Goal: Task Accomplishment & Management: Use online tool/utility

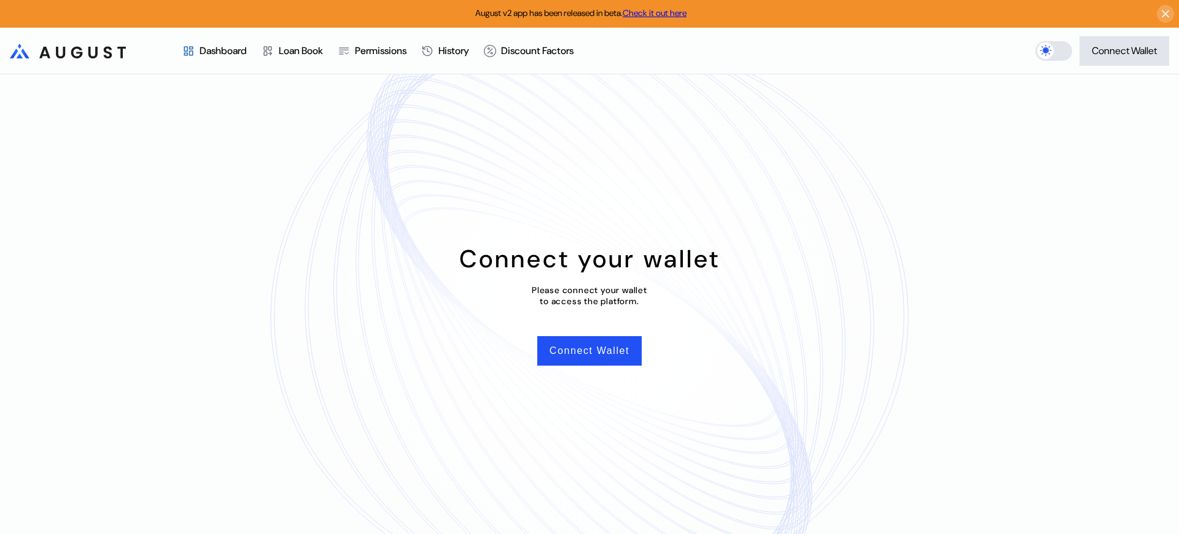
click at [631, 360] on button "Connect Wallet" at bounding box center [589, 350] width 104 height 29
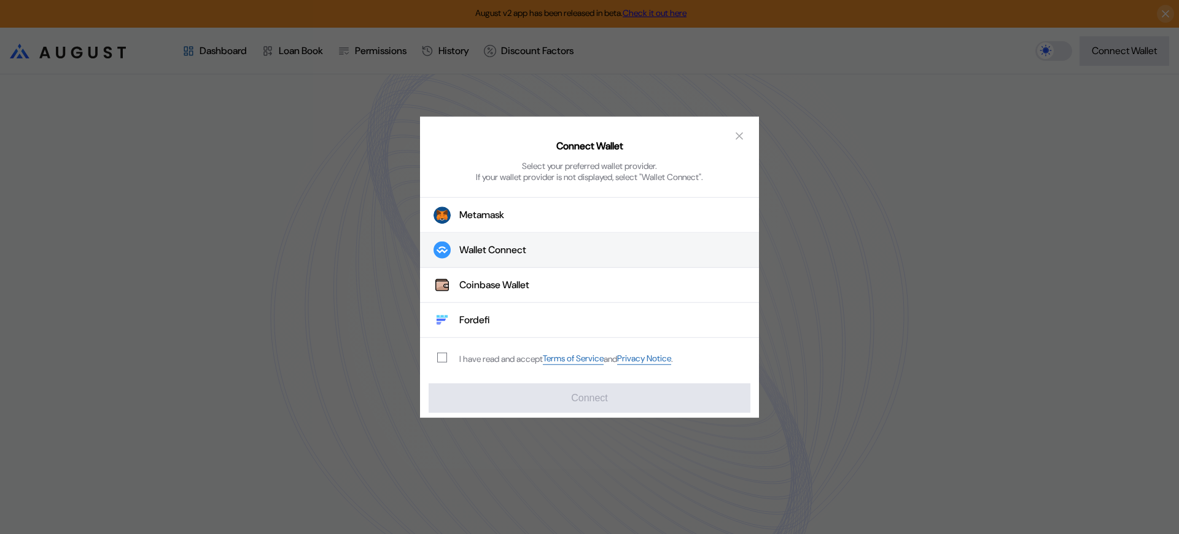
click at [575, 249] on button "Wallet Connect" at bounding box center [589, 250] width 339 height 35
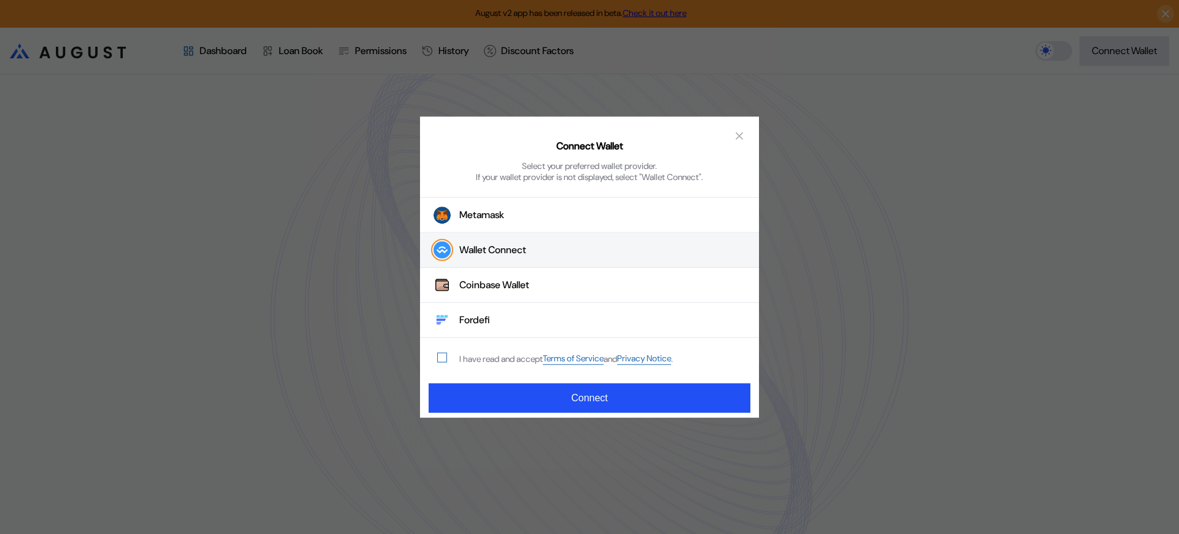
click at [445, 356] on span "modal" at bounding box center [442, 357] width 9 height 9
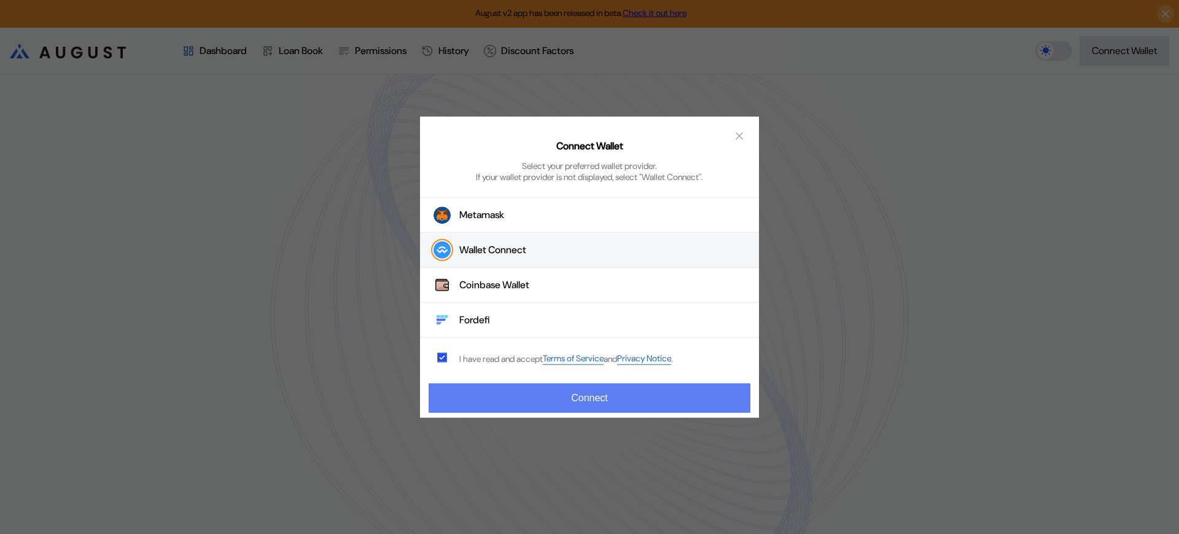
click at [524, 401] on button "Connect" at bounding box center [590, 397] width 322 height 29
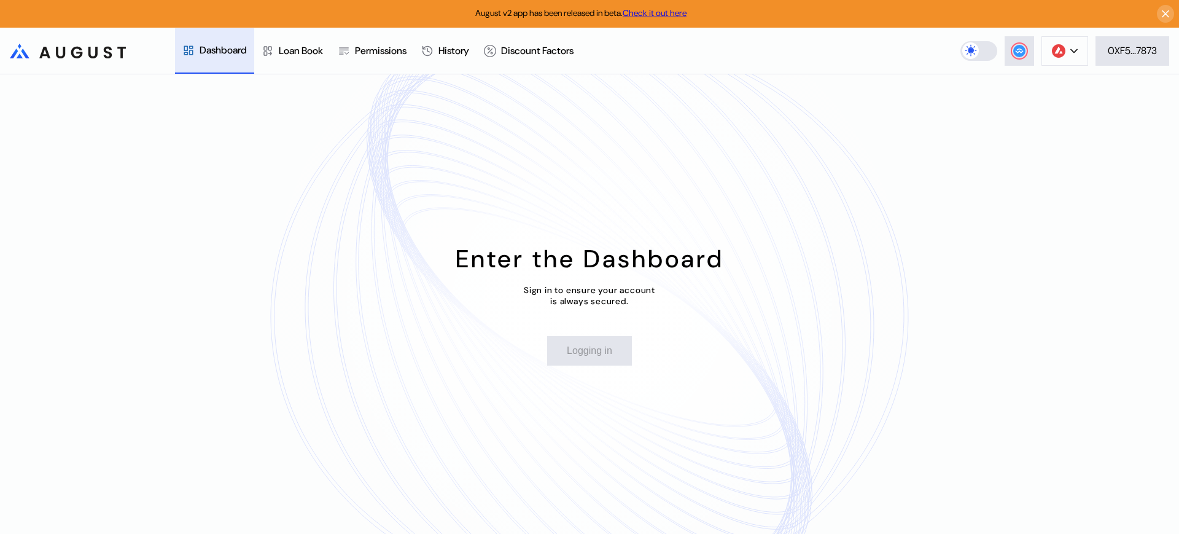
drag, startPoint x: 1056, startPoint y: 65, endPoint x: 1064, endPoint y: 62, distance: 9.1
click at [1056, 65] on header ".cls-1 { fill: url(#radial-gradient); } .cls-1, .cls-2 { stroke-width: 0px; } .…" at bounding box center [589, 51] width 1179 height 47
click at [1072, 51] on icon at bounding box center [1074, 50] width 6 height 3
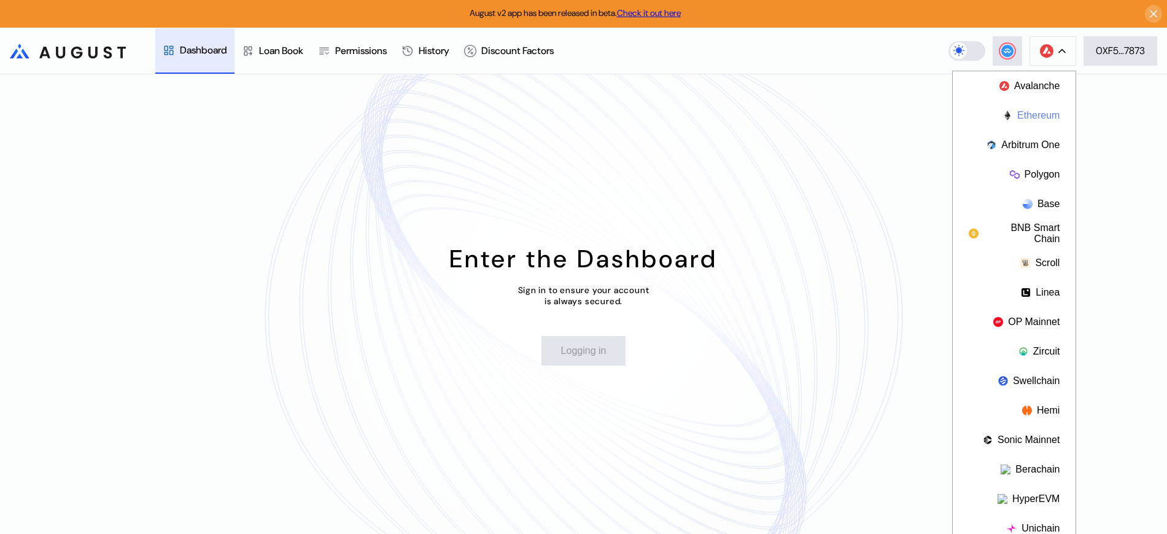
click at [1056, 111] on button "Ethereum" at bounding box center [1014, 115] width 123 height 29
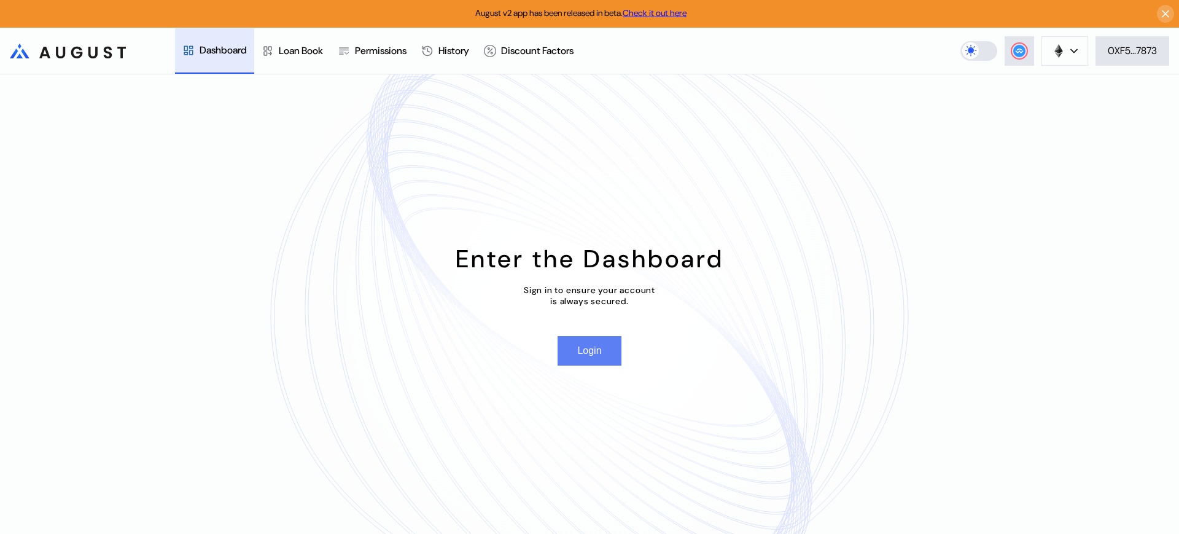
click at [585, 350] on button "Login" at bounding box center [589, 350] width 63 height 29
click at [593, 354] on button "Login" at bounding box center [589, 350] width 63 height 29
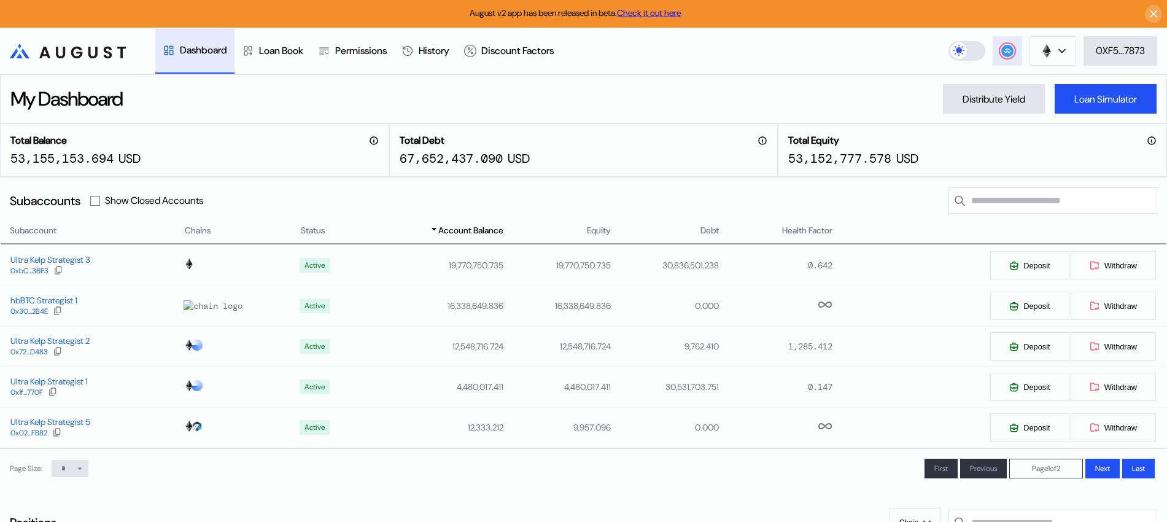
click at [1008, 52] on icon at bounding box center [1007, 50] width 8 height 5
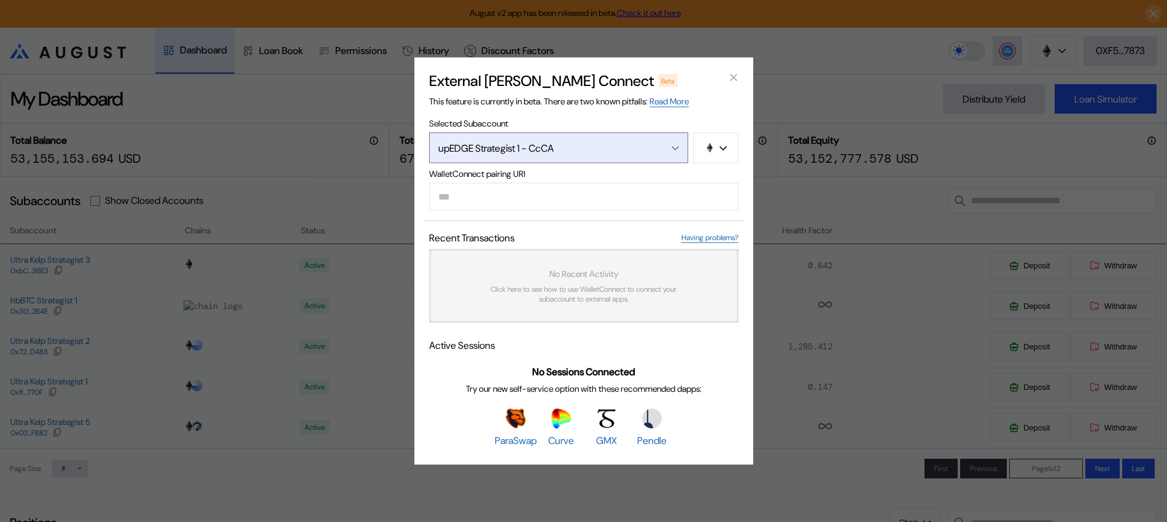
click at [635, 154] on button "upEDGE Strategist 1 - CcCA" at bounding box center [558, 148] width 259 height 31
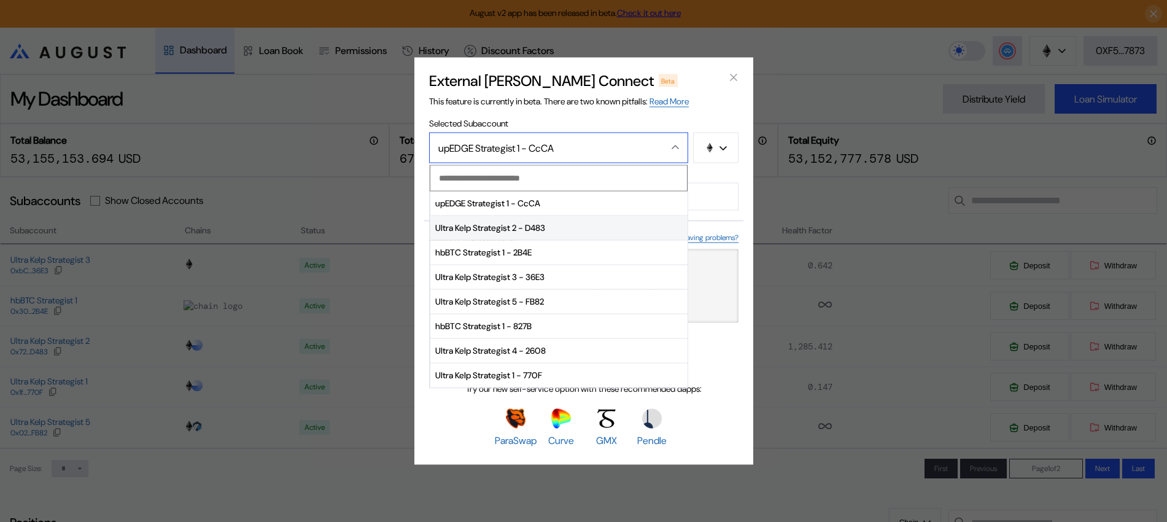
click at [577, 230] on span "Ultra Kelp Strategist 2 - D483" at bounding box center [559, 228] width 257 height 25
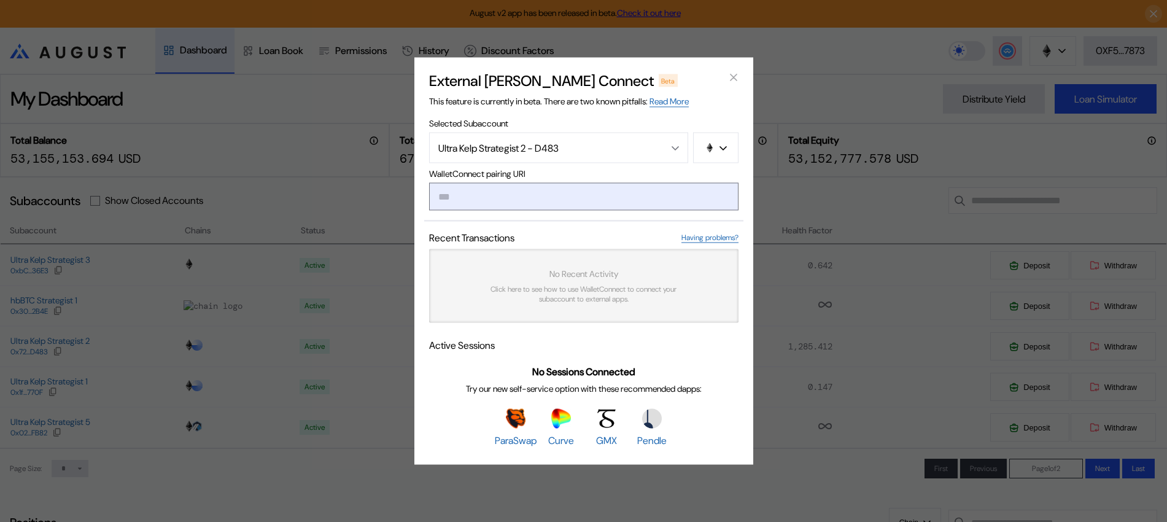
click at [588, 201] on input "modal" at bounding box center [584, 197] width 310 height 28
paste input "**********"
type input "**********"
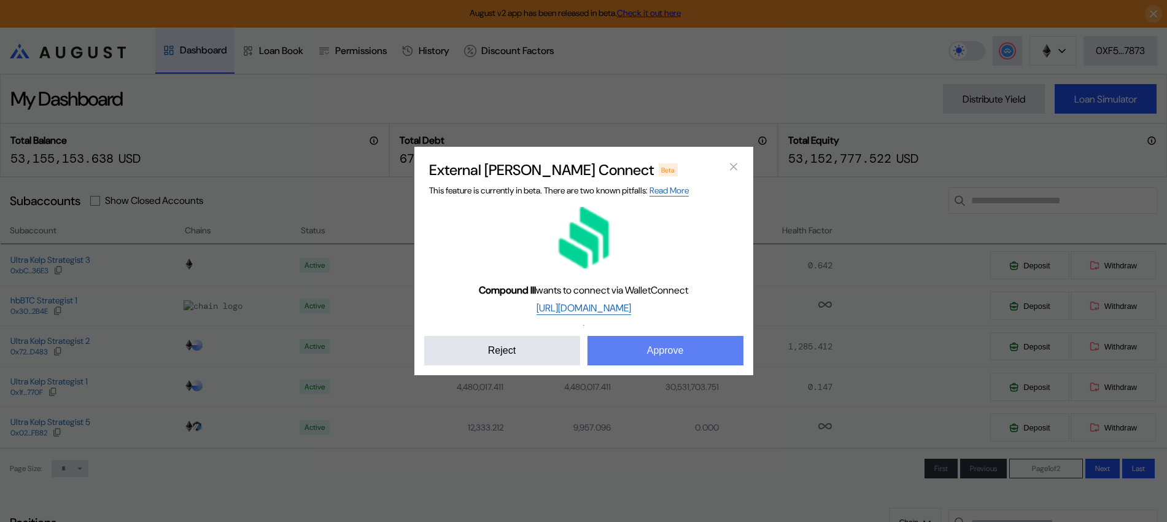
click at [674, 343] on button "Approve" at bounding box center [666, 350] width 156 height 29
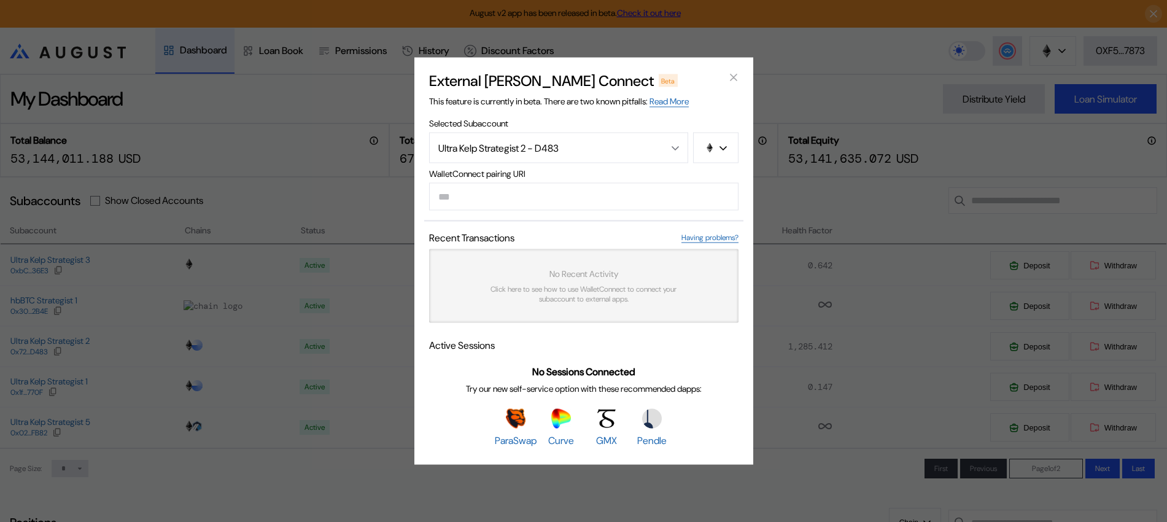
paste input "**********"
type input "**********"
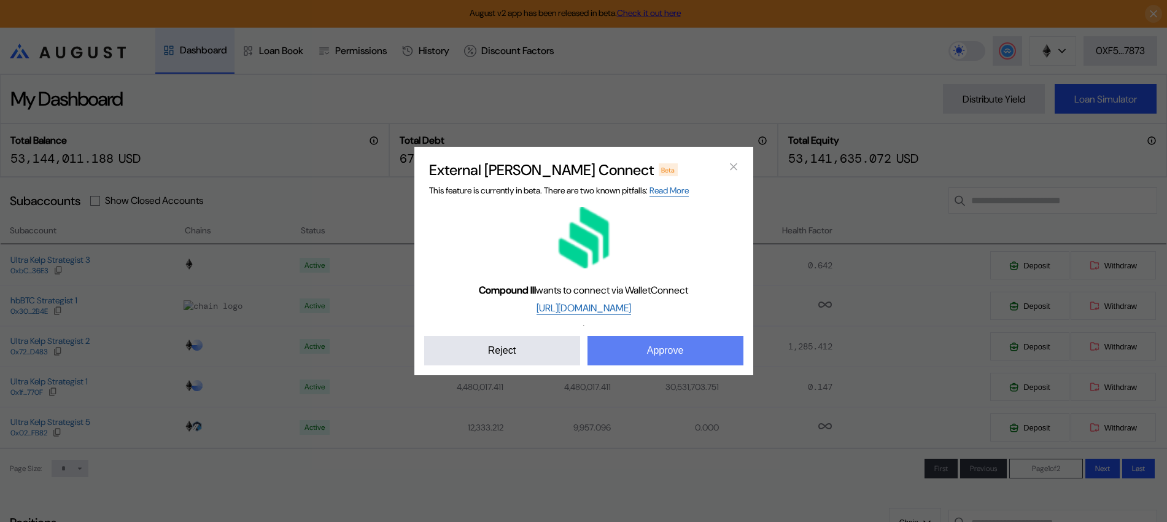
click at [664, 354] on button "Approve" at bounding box center [666, 350] width 156 height 29
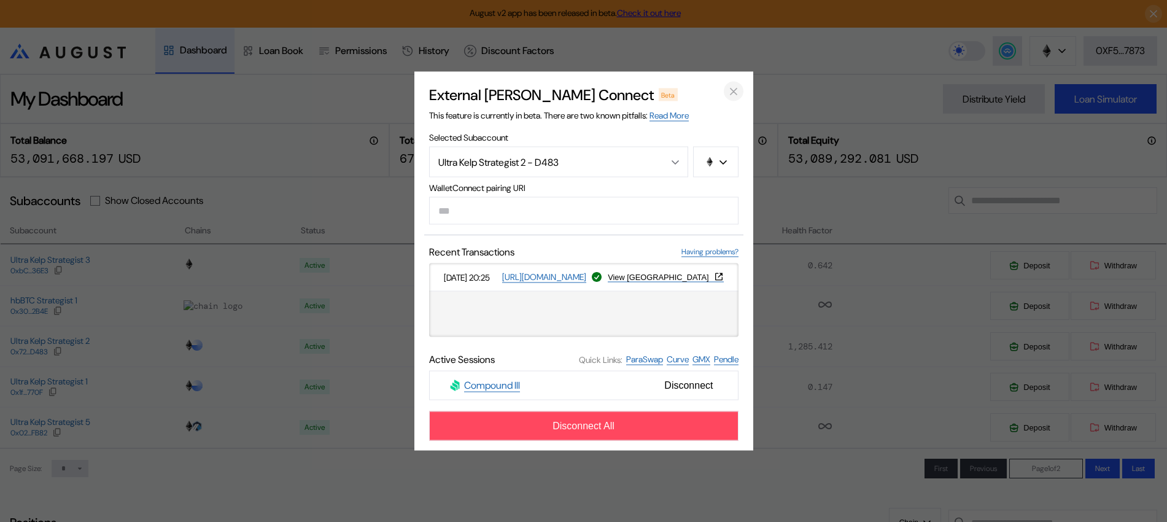
click at [729, 92] on icon "close modal" at bounding box center [734, 91] width 12 height 13
